Goal: Information Seeking & Learning: Learn about a topic

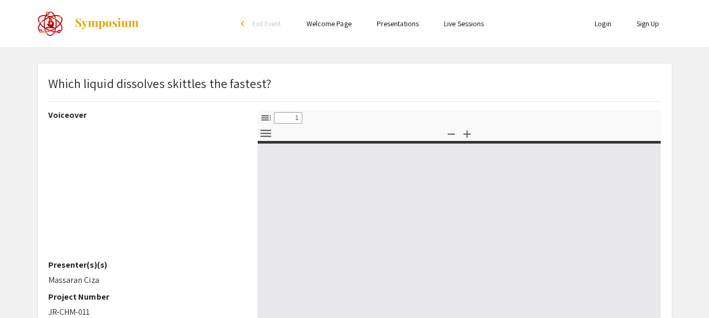
type input "0"
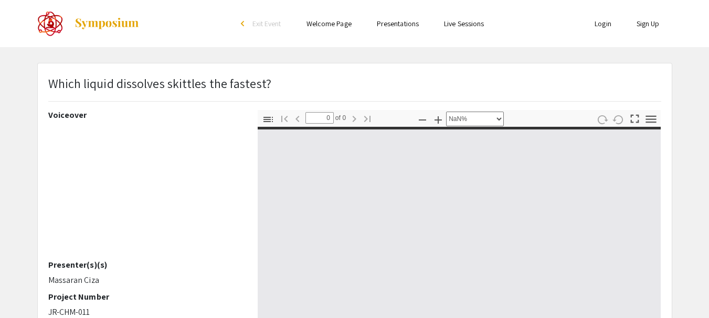
select select "auto"
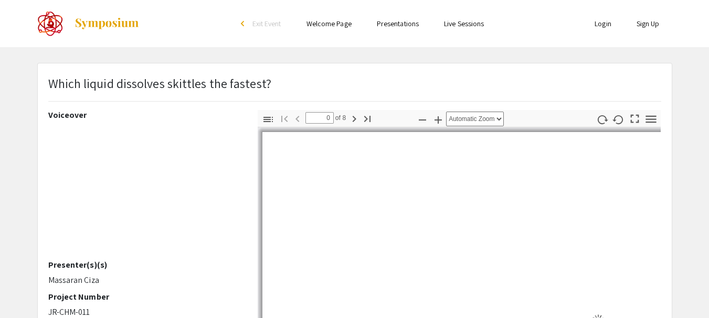
type input "1"
select select "custom"
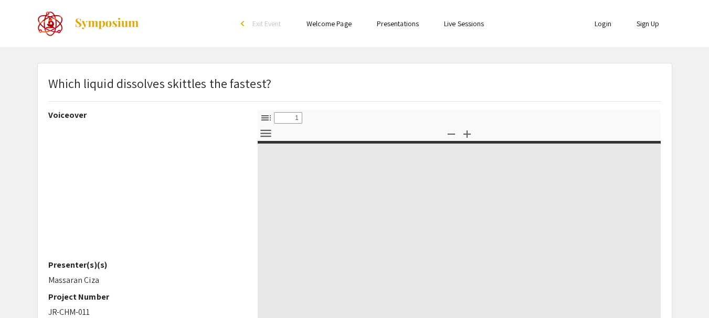
select select "custom"
type input "0"
select select "custom"
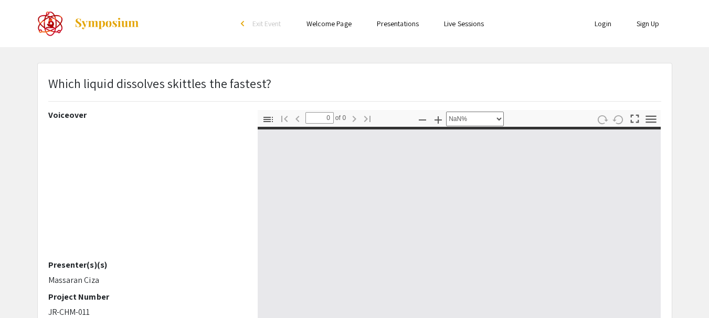
type input "1"
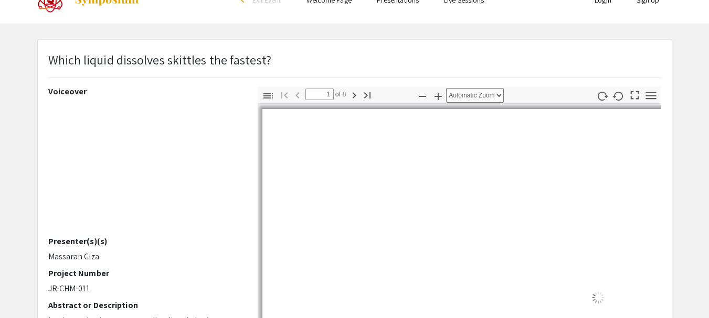
scroll to position [30, 0]
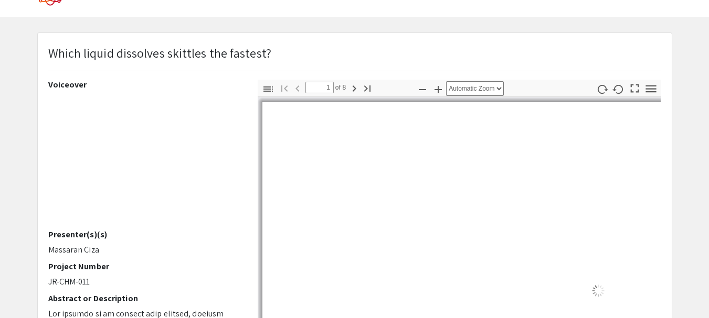
select select "custom"
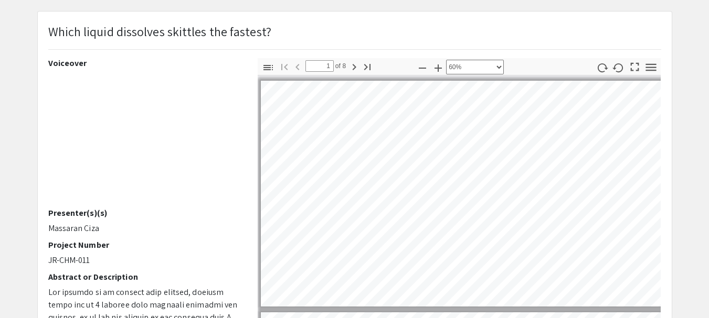
type input "2"
select select "custom"
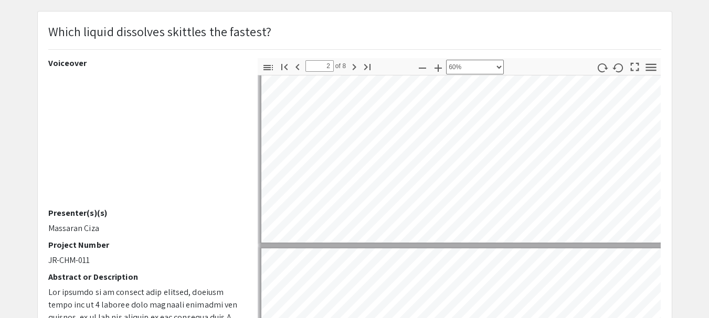
type input "1"
select select "custom"
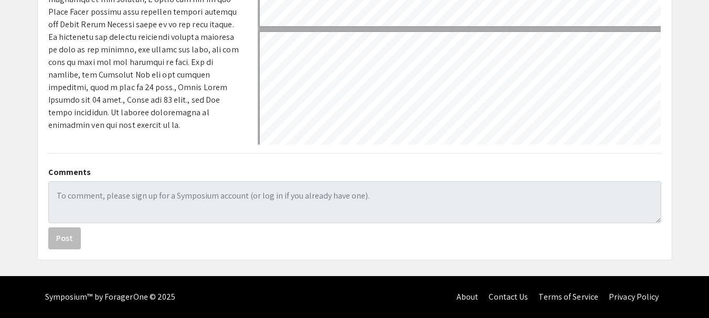
scroll to position [140, 0]
click at [165, 293] on div "Symposium™ by ForagerOne © 2025" at bounding box center [110, 297] width 131 height 42
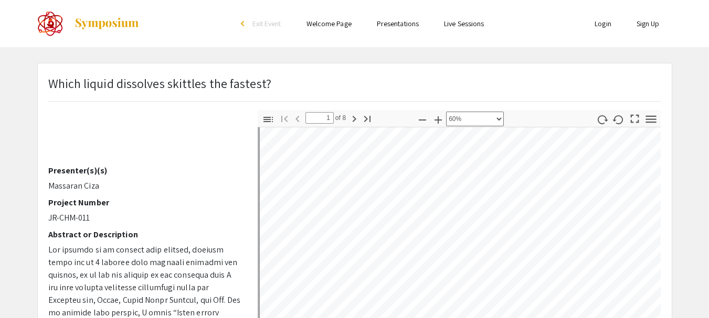
scroll to position [41, 3]
drag, startPoint x: 111, startPoint y: 173, endPoint x: 87, endPoint y: 171, distance: 24.3
click at [83, 171] on div "Voiceover Presenter(s)(s) Massaran Ciza Project Number JR-CHM-011 Abstract or D…" at bounding box center [145, 293] width 194 height 367
click at [106, 186] on p "Massaran Ciza" at bounding box center [145, 186] width 194 height 13
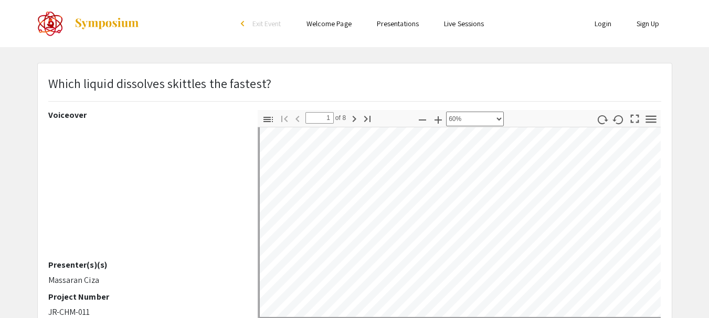
click at [98, 25] on img at bounding box center [107, 23] width 66 height 13
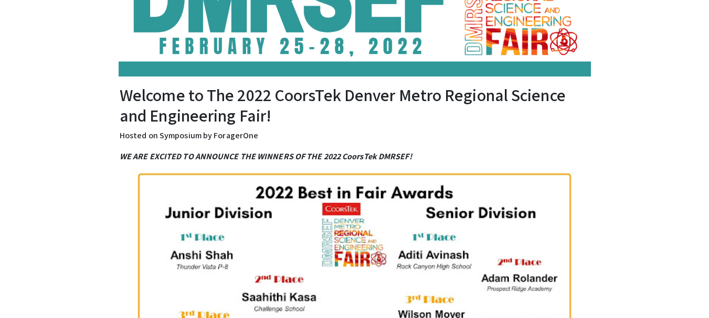
scroll to position [153, 0]
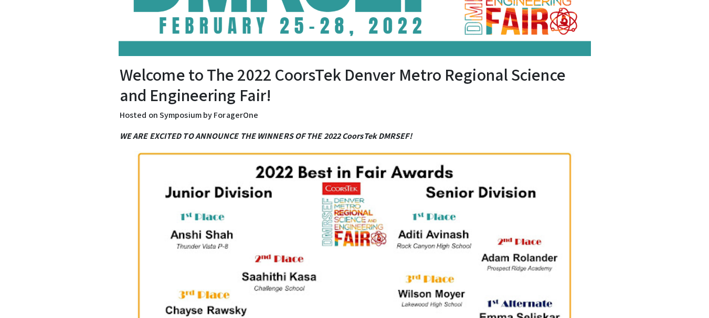
click at [228, 119] on p "Hosted on Symposium by ForagerOne" at bounding box center [355, 115] width 470 height 13
copy p "ForagerOne"
click at [237, 140] on em "WE ARE EXCITED TO ANNOUNCE THE WINNERS OF THE 2022 CoorsTek DMRSEF!" at bounding box center [266, 136] width 292 height 11
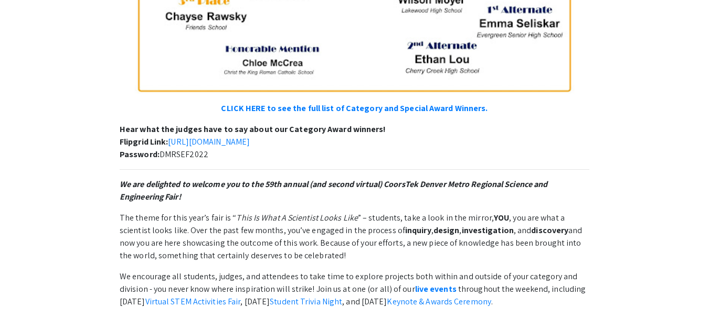
scroll to position [449, 0]
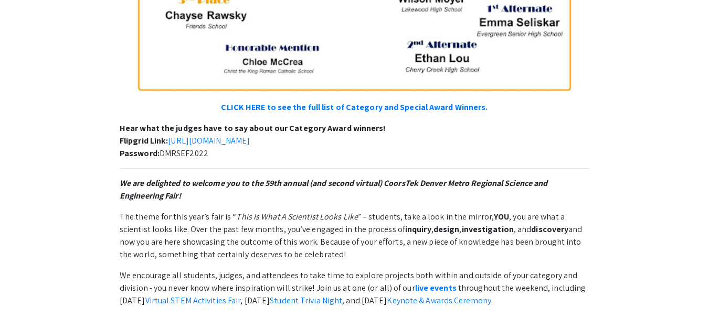
click at [189, 157] on p "Hear what the judges have to say about our Category Award winners! Flipgrid Lin…" at bounding box center [355, 141] width 470 height 38
copy p "DMRSEF2022"
click at [318, 166] on div "WE ARE EXCITED TO ANNOUNCE THE WINNERS OF THE 2022 CoorsTek DMRSEF! CLICK HERE …" at bounding box center [355, 324] width 470 height 978
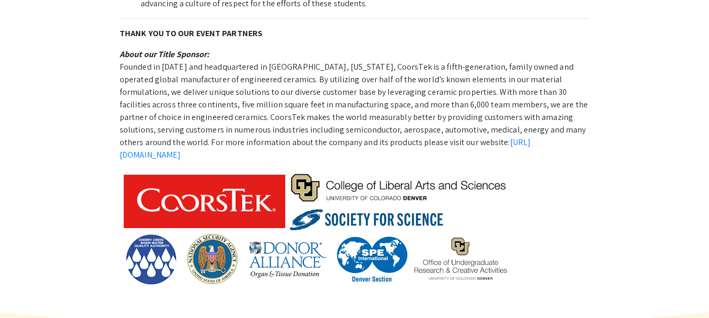
scroll to position [998, 0]
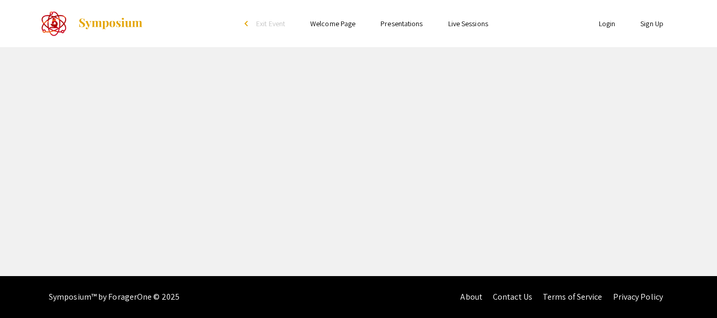
select select "custom"
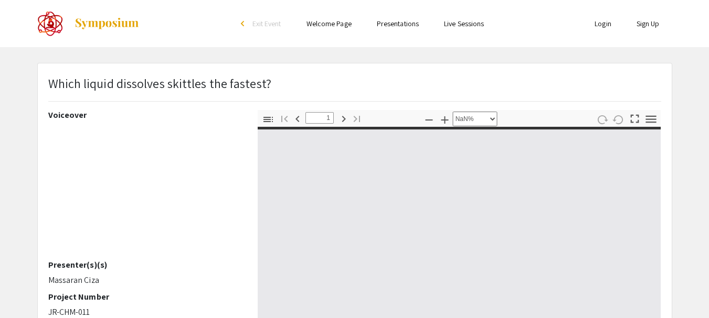
type input "0"
select select "custom"
type input "1"
select select "auto"
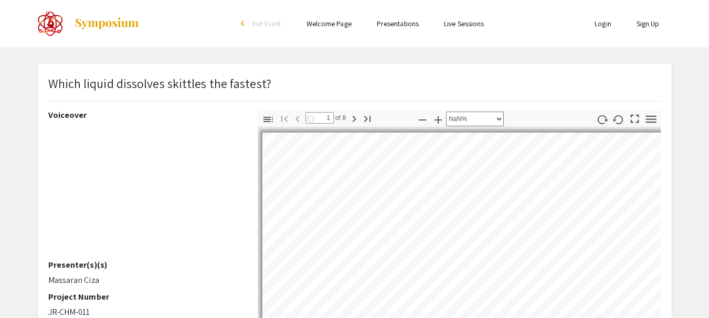
click at [107, 23] on img at bounding box center [107, 23] width 66 height 13
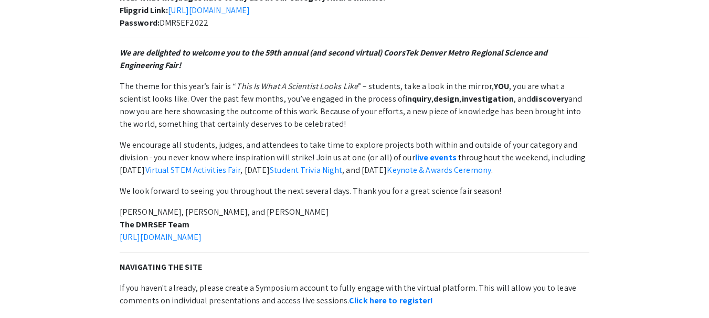
scroll to position [573, 0]
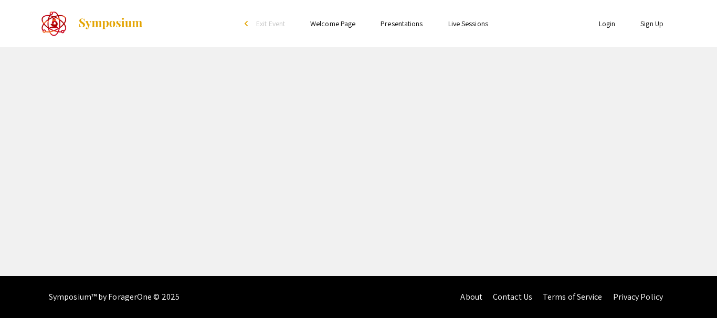
select select "custom"
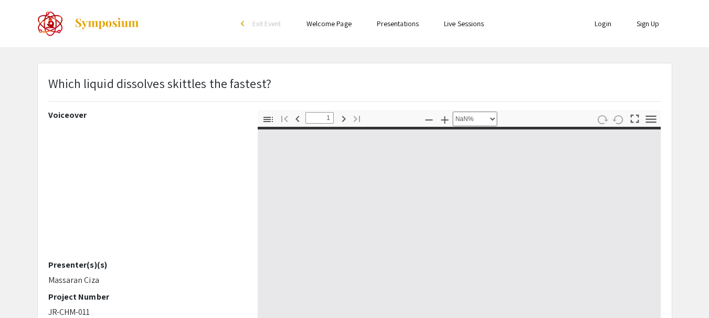
type input "0"
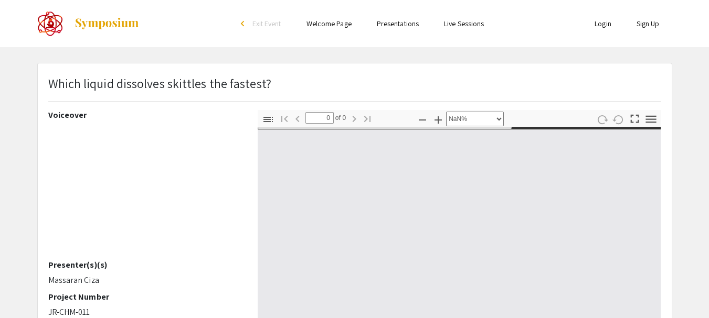
select select "auto"
type input "1"
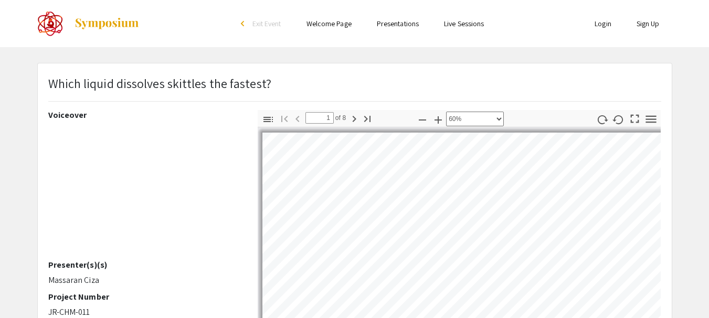
scroll to position [2, 2]
click at [274, 62] on div "Skip navigation arrow_back_ios Exit Event Welcome Page Presentations Live Sessi…" at bounding box center [354, 304] width 709 height 609
click at [179, 38] on div at bounding box center [141, 23] width 209 height 47
drag, startPoint x: 148, startPoint y: 31, endPoint x: 72, endPoint y: 29, distance: 75.6
click at [72, 29] on div at bounding box center [141, 23] width 209 height 47
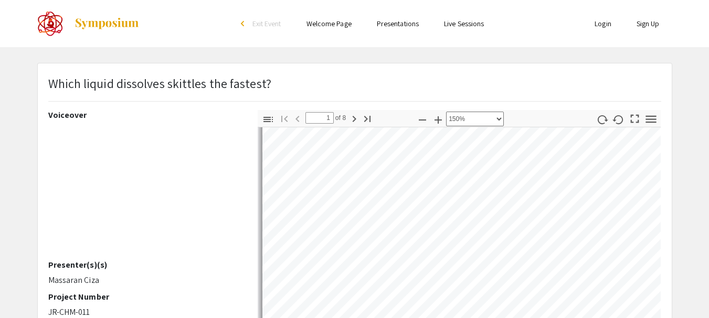
scroll to position [190, 0]
select select "custom"
type input "1"
select select "custom"
type input "2"
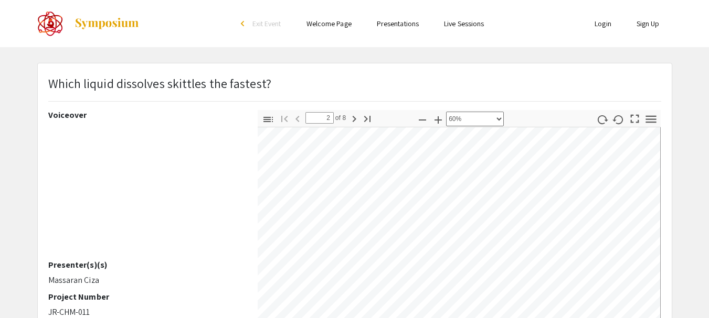
select select "custom"
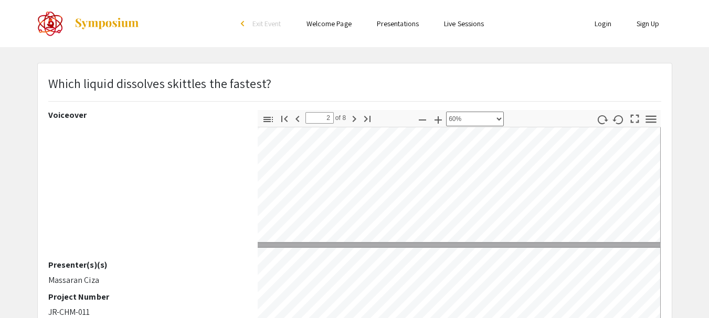
scroll to position [119, 5]
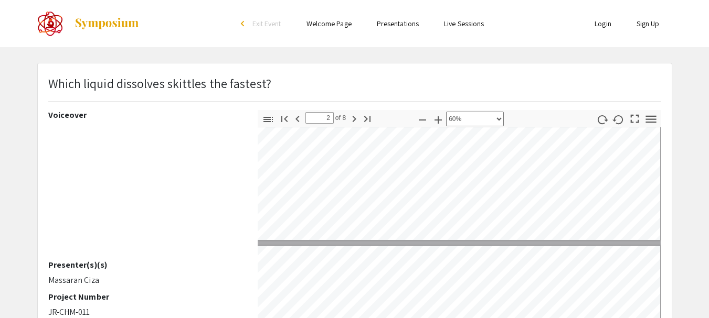
type input "1"
select select "custom"
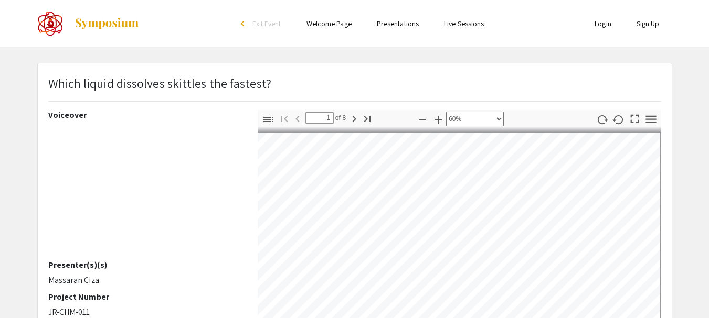
type input "2"
select select "custom"
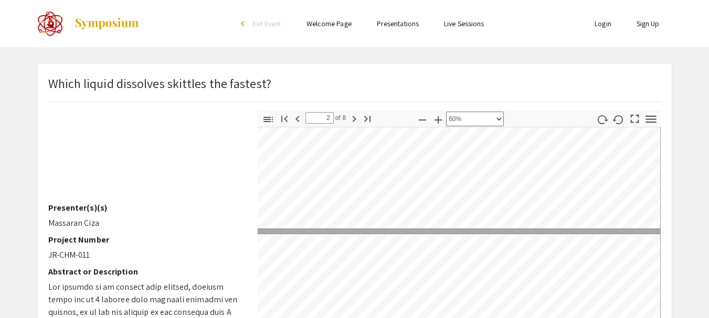
scroll to position [62, 0]
